Goal: Task Accomplishment & Management: Manage account settings

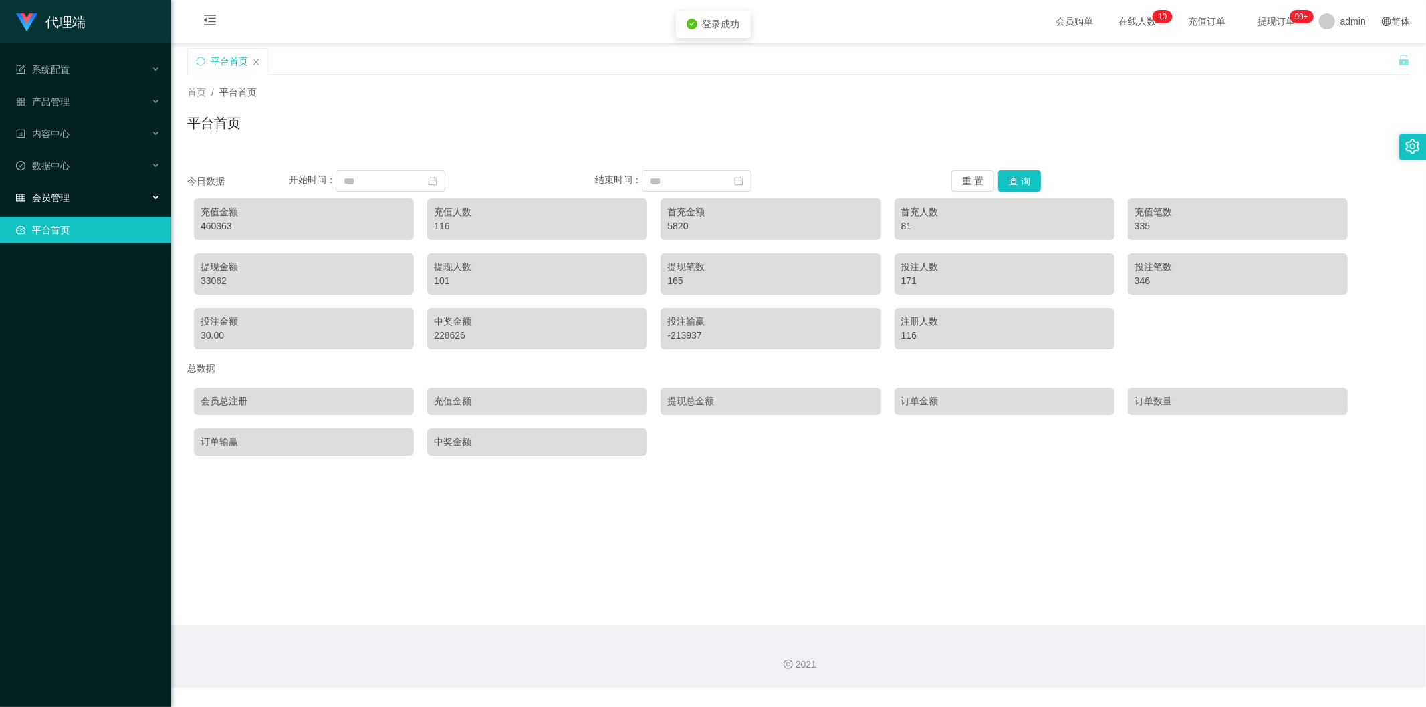
click at [82, 195] on div "会员管理" at bounding box center [85, 198] width 171 height 27
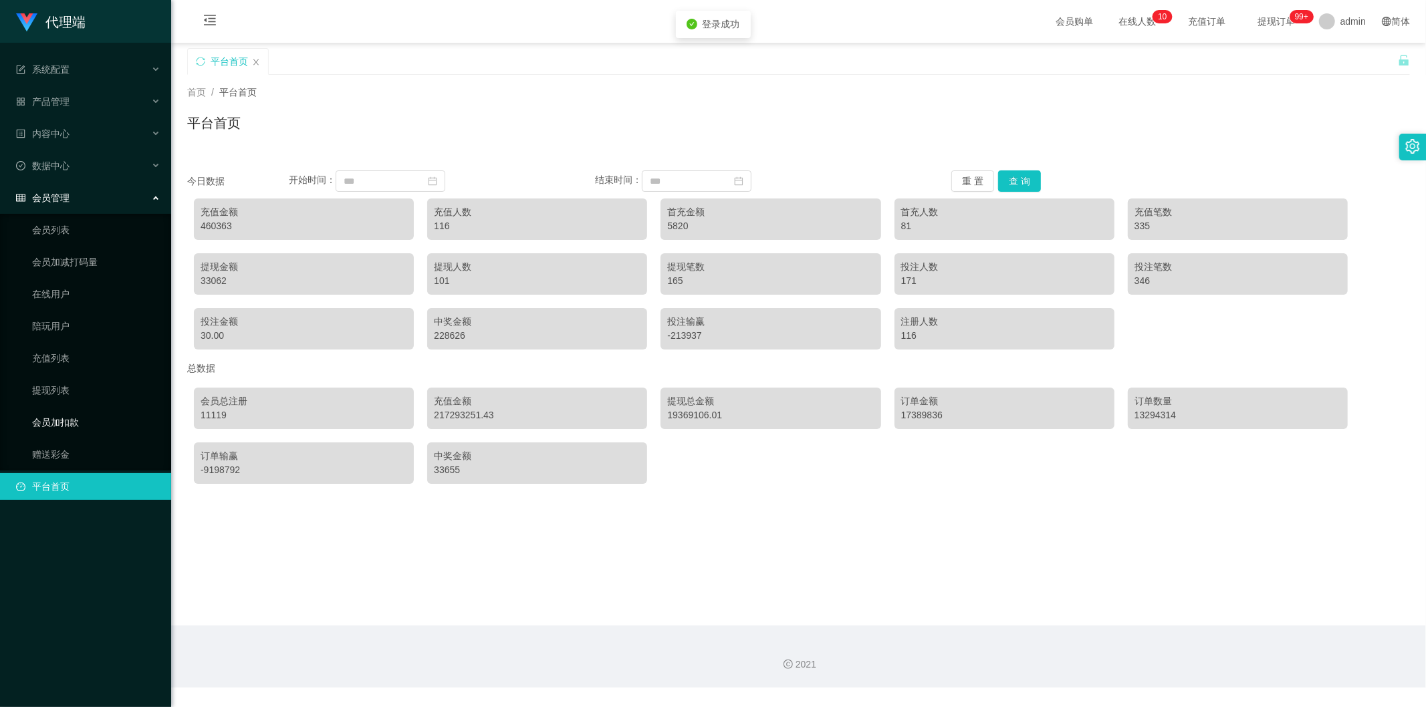
click at [75, 416] on link "会员加扣款" at bounding box center [96, 422] width 128 height 27
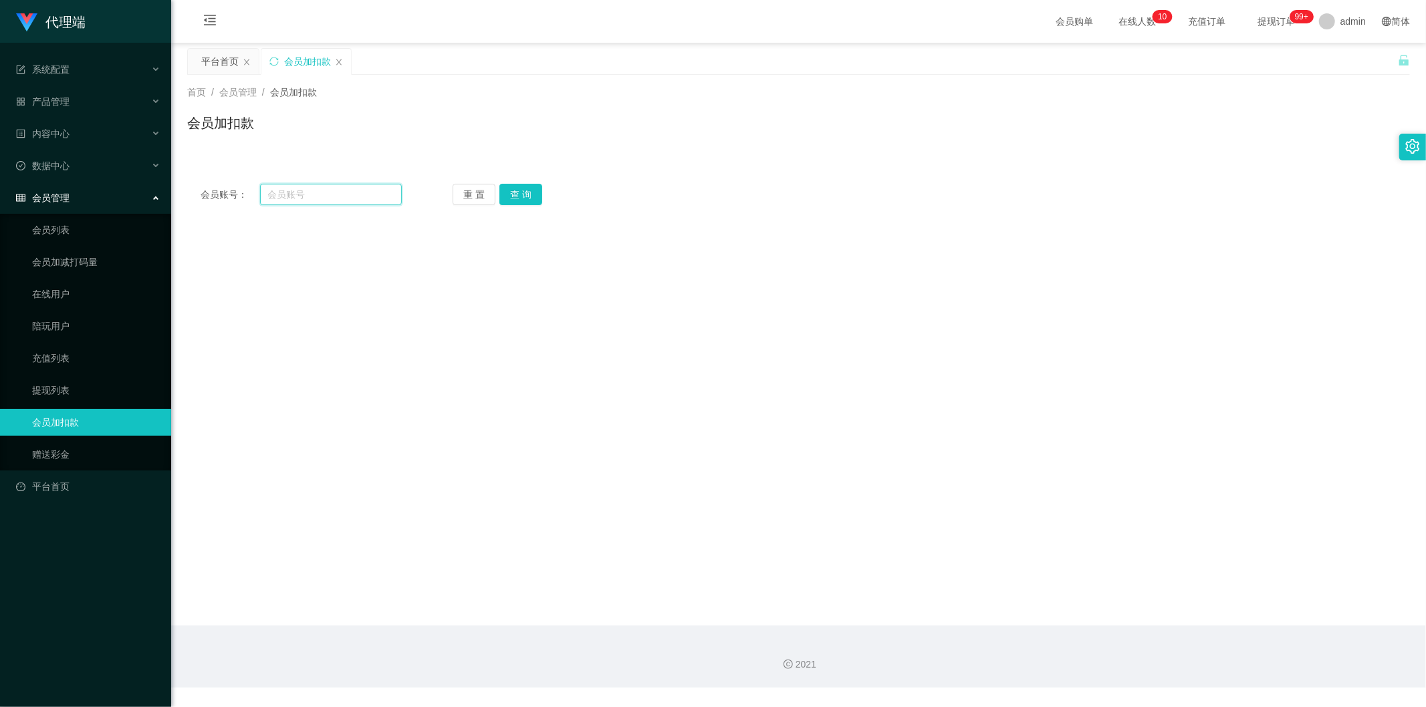
click at [353, 197] on input "text" at bounding box center [331, 194] width 142 height 21
click at [55, 386] on link "提现列表" at bounding box center [96, 390] width 128 height 27
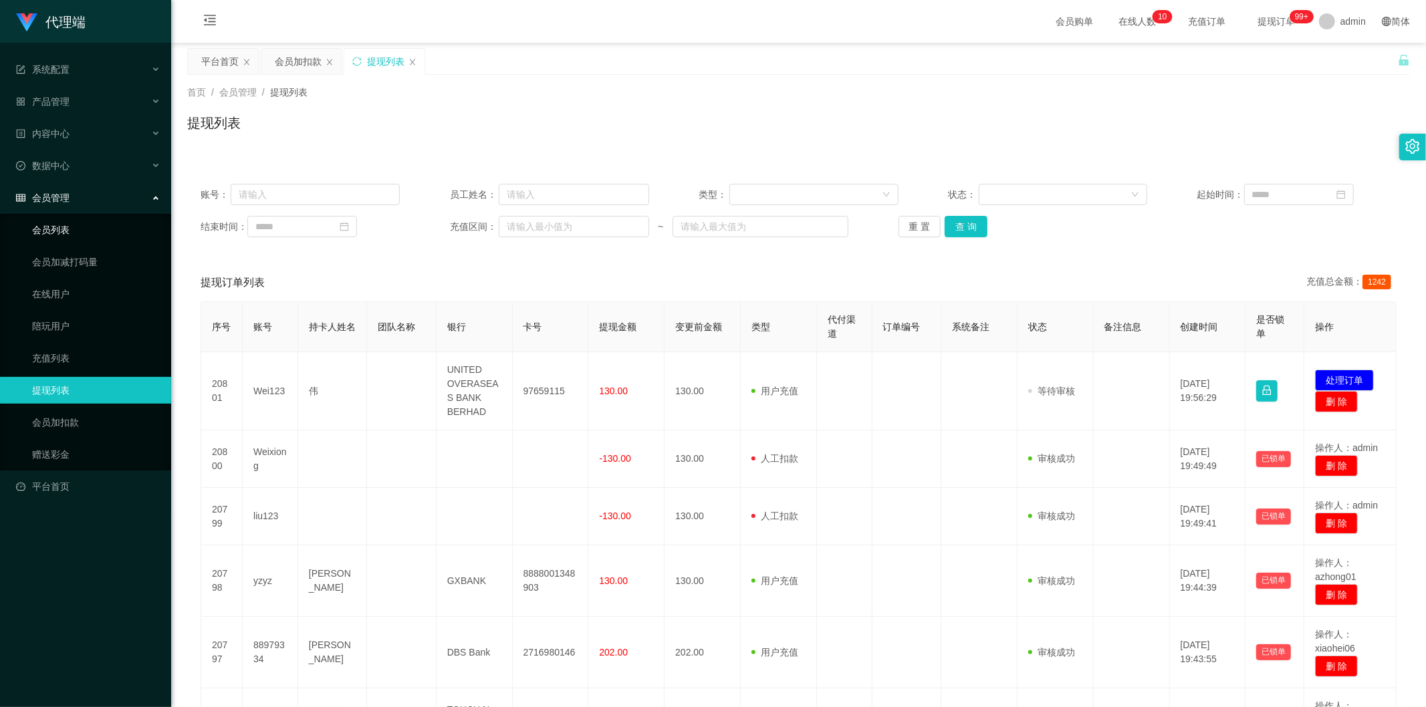
click at [70, 224] on link "会员列表" at bounding box center [96, 230] width 128 height 27
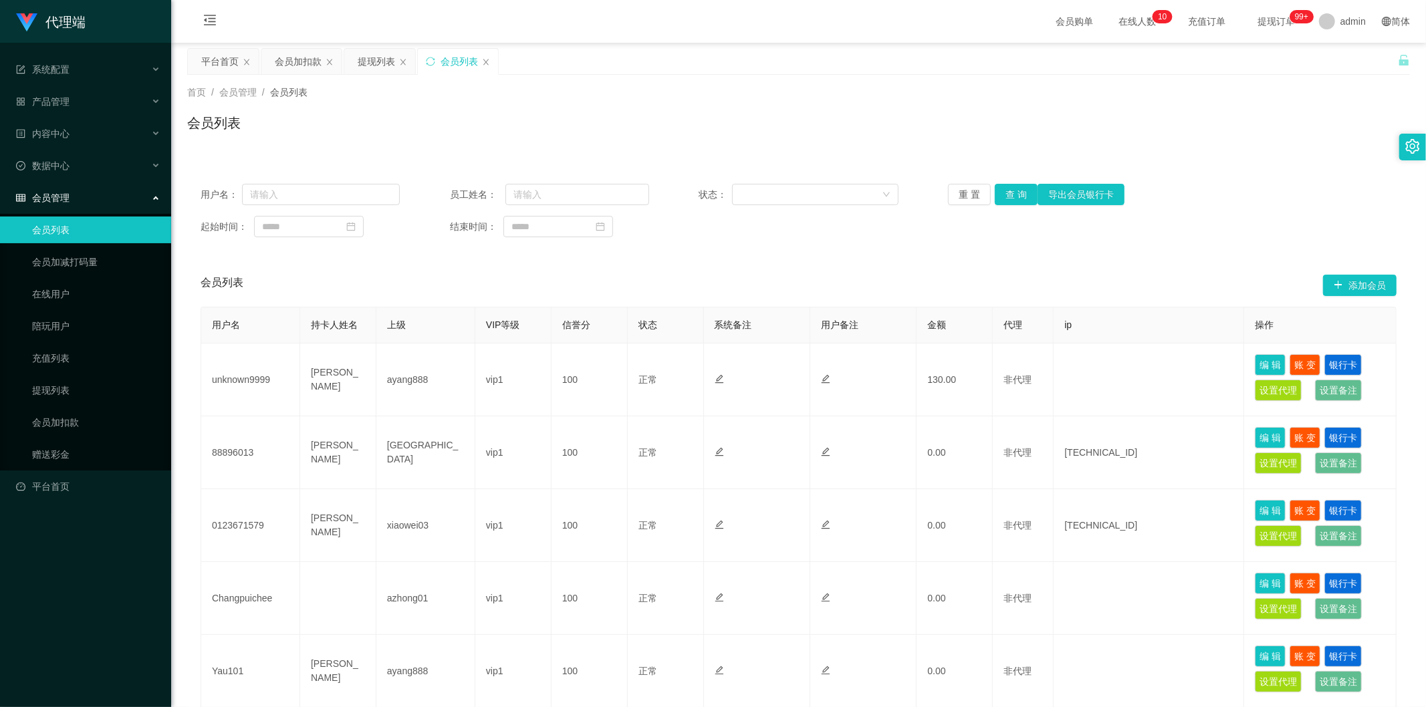
click at [70, 191] on div "会员管理" at bounding box center [85, 198] width 171 height 27
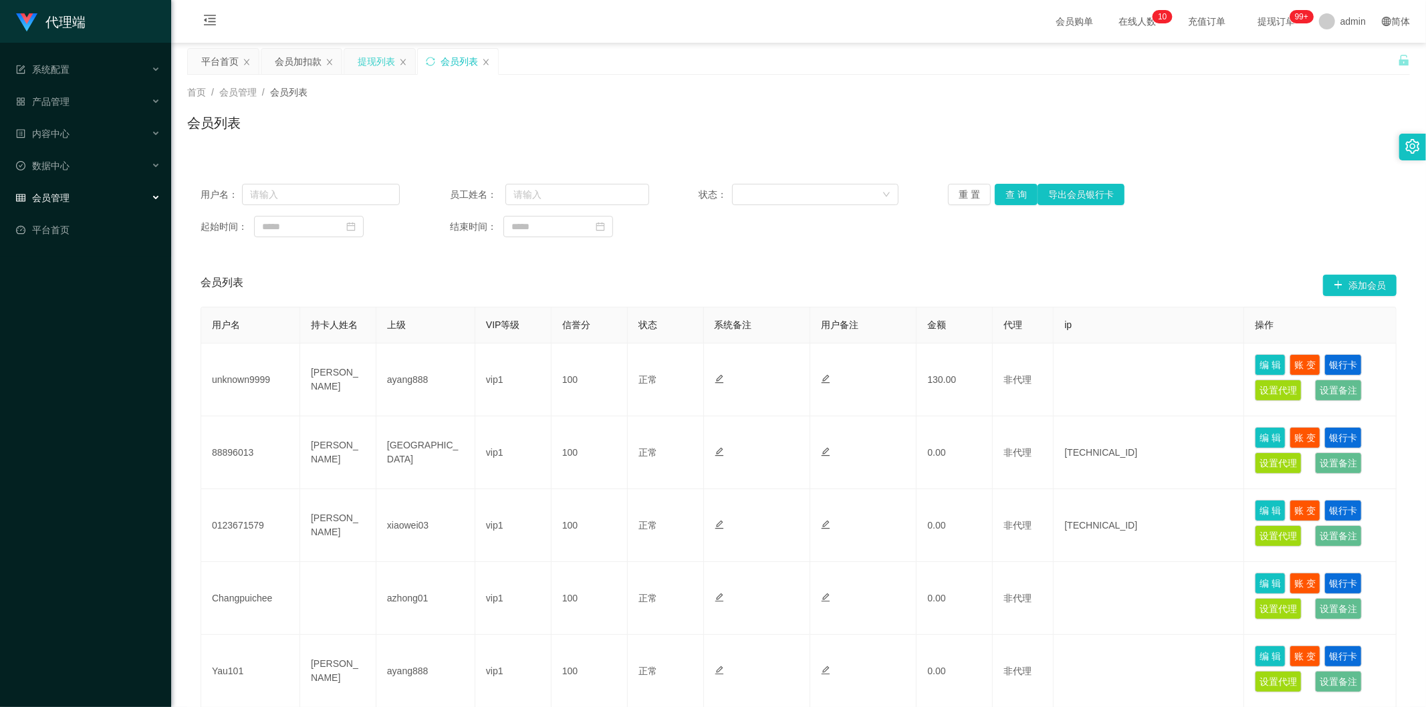
click at [368, 58] on div "提现列表" at bounding box center [376, 61] width 37 height 25
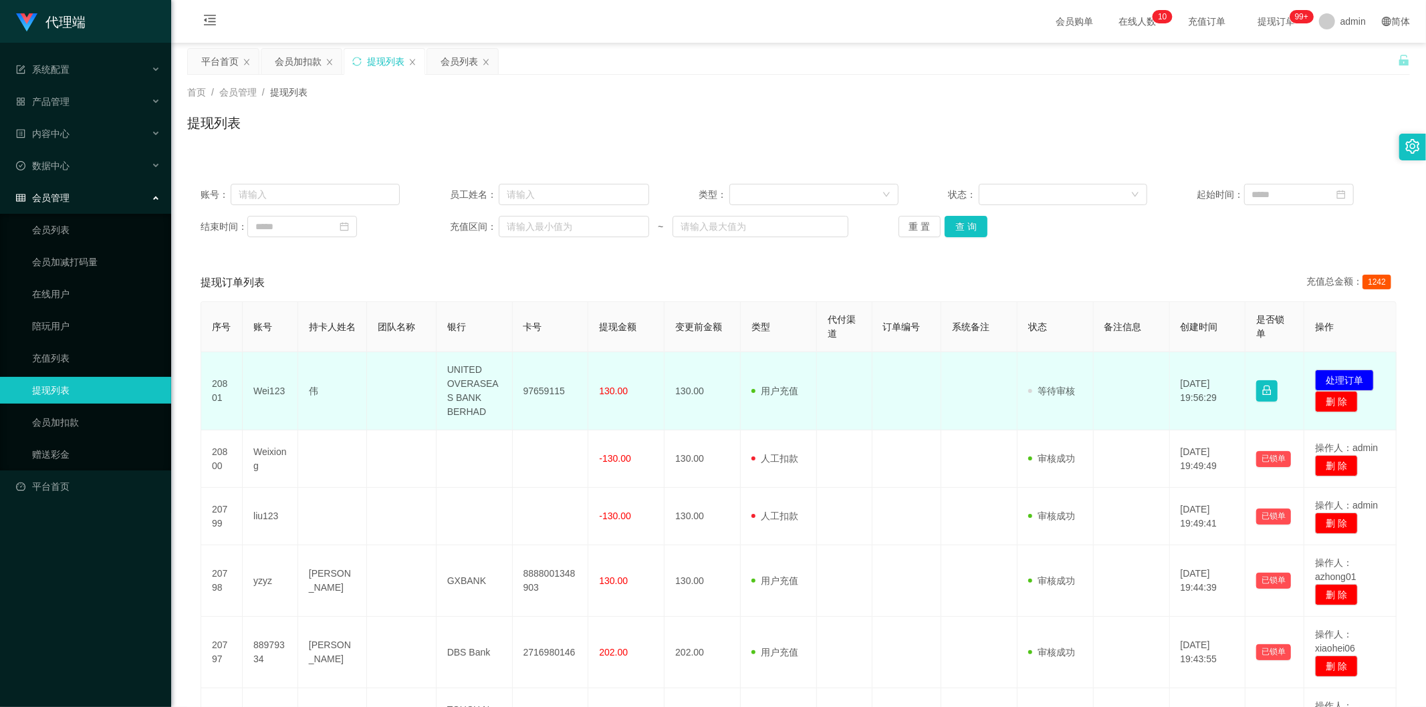
click at [274, 390] on td "Wei123" at bounding box center [270, 391] width 55 height 78
copy td "Wei123"
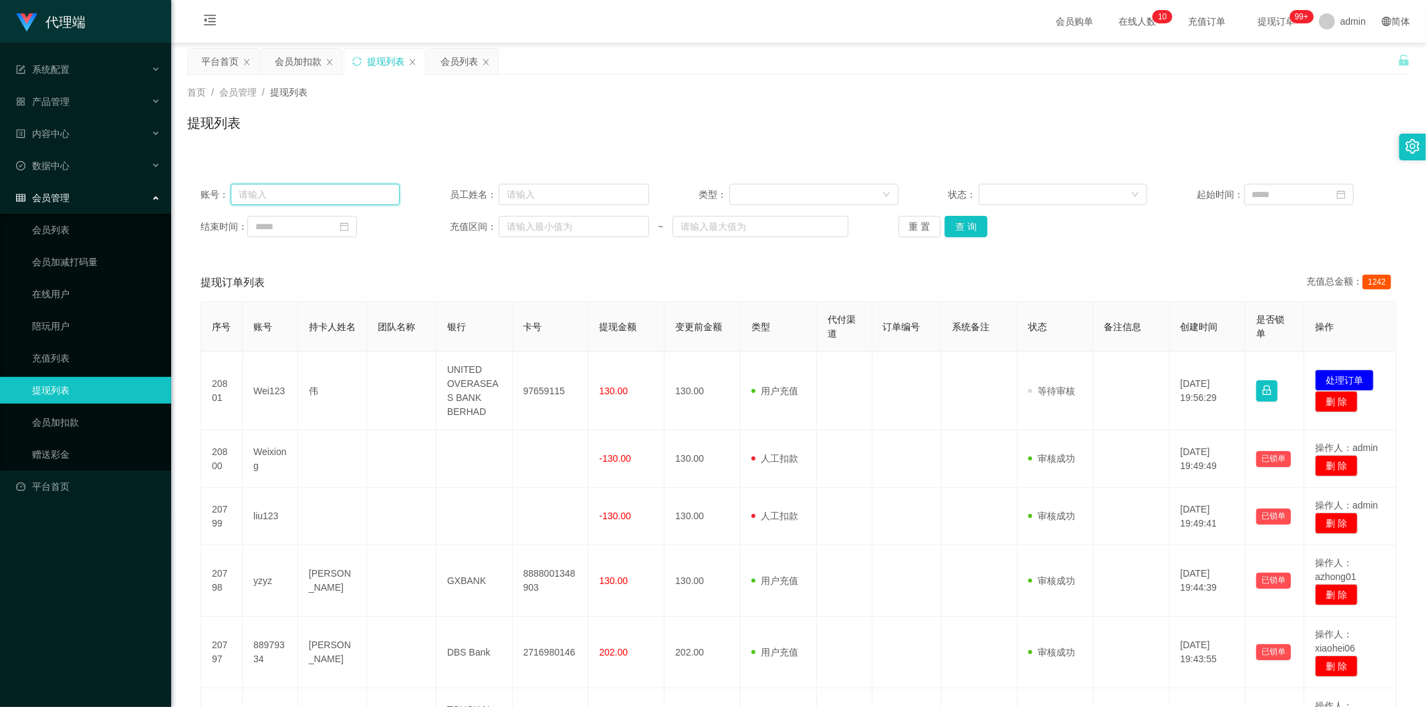
click at [284, 196] on input "text" at bounding box center [315, 194] width 169 height 21
paste input "Wei123"
type input "Wei123"
click at [965, 224] on button "查 询" at bounding box center [966, 226] width 43 height 21
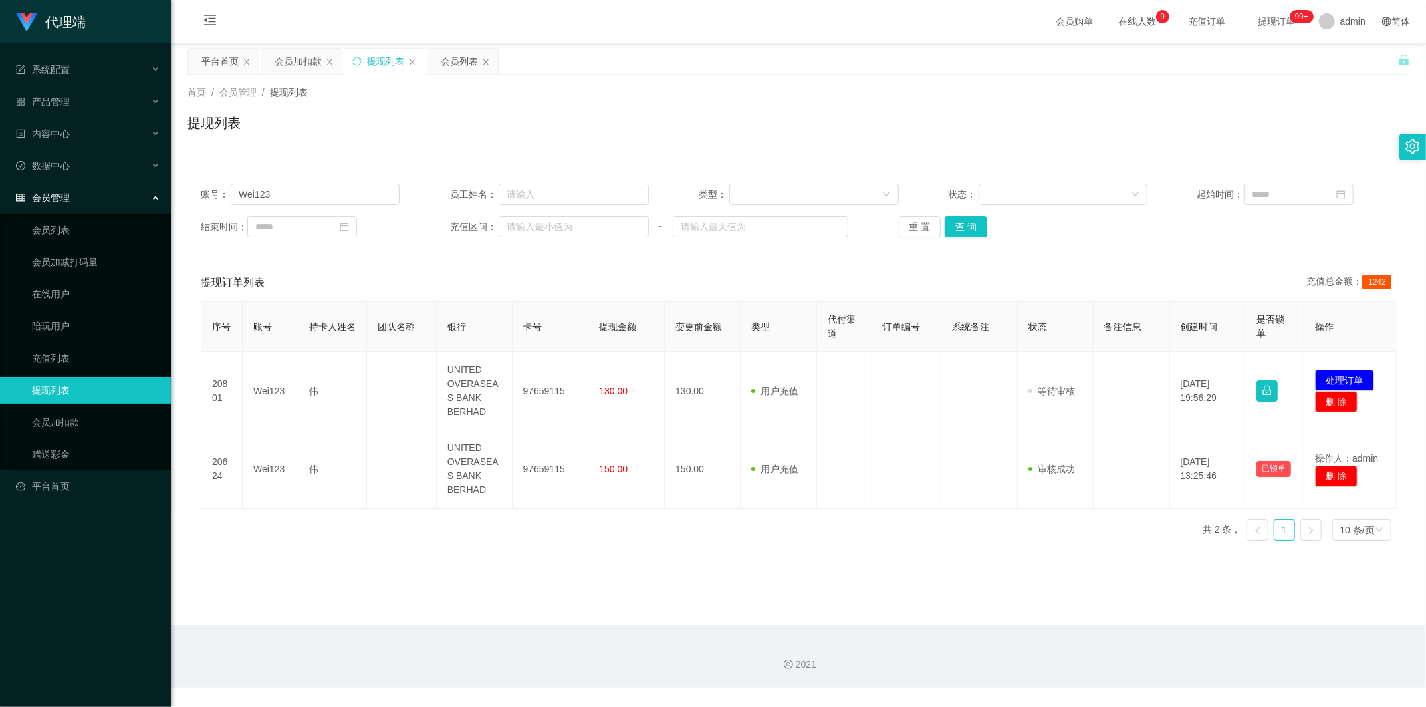
click at [666, 274] on div "提现订单列表 充值总金额： 1242" at bounding box center [799, 282] width 1196 height 37
click at [672, 154] on div "账号： Wei123 员工姓名： 类型： 状态： 起始时间： 结束时间： 充值区间： ~ 重 置 查 询 提现订单列表 充值总金额： 1242 序号 账号 持…" at bounding box center [798, 352] width 1223 height 397
click at [455, 65] on div "会员列表" at bounding box center [459, 61] width 37 height 25
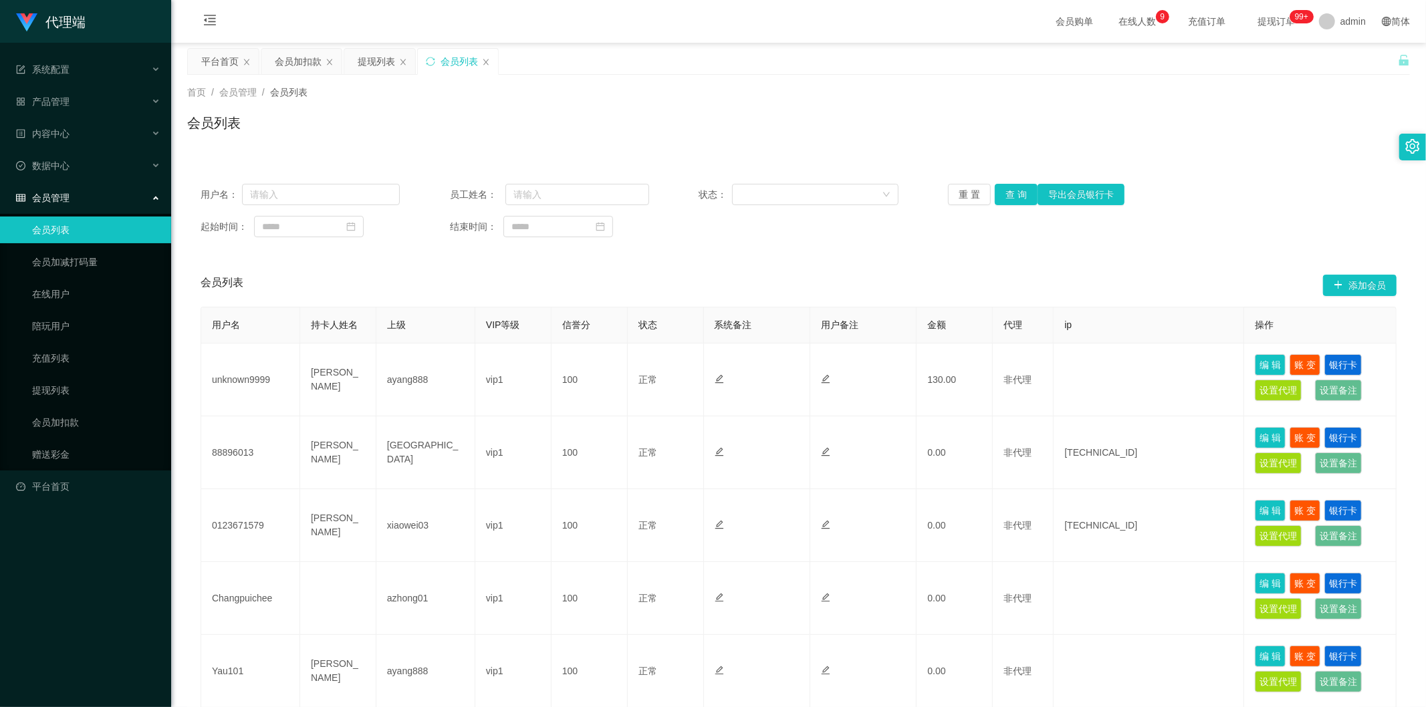
click at [336, 183] on div "用户名： 员工姓名： 状态： 重 置 查 询 导出会员银行卡 起始时间： 结束时间：" at bounding box center [798, 211] width 1223 height 80
click at [333, 185] on input "text" at bounding box center [321, 194] width 158 height 21
paste input "Wei123"
type input "Wei123"
click at [995, 196] on button "查 询" at bounding box center [1016, 194] width 43 height 21
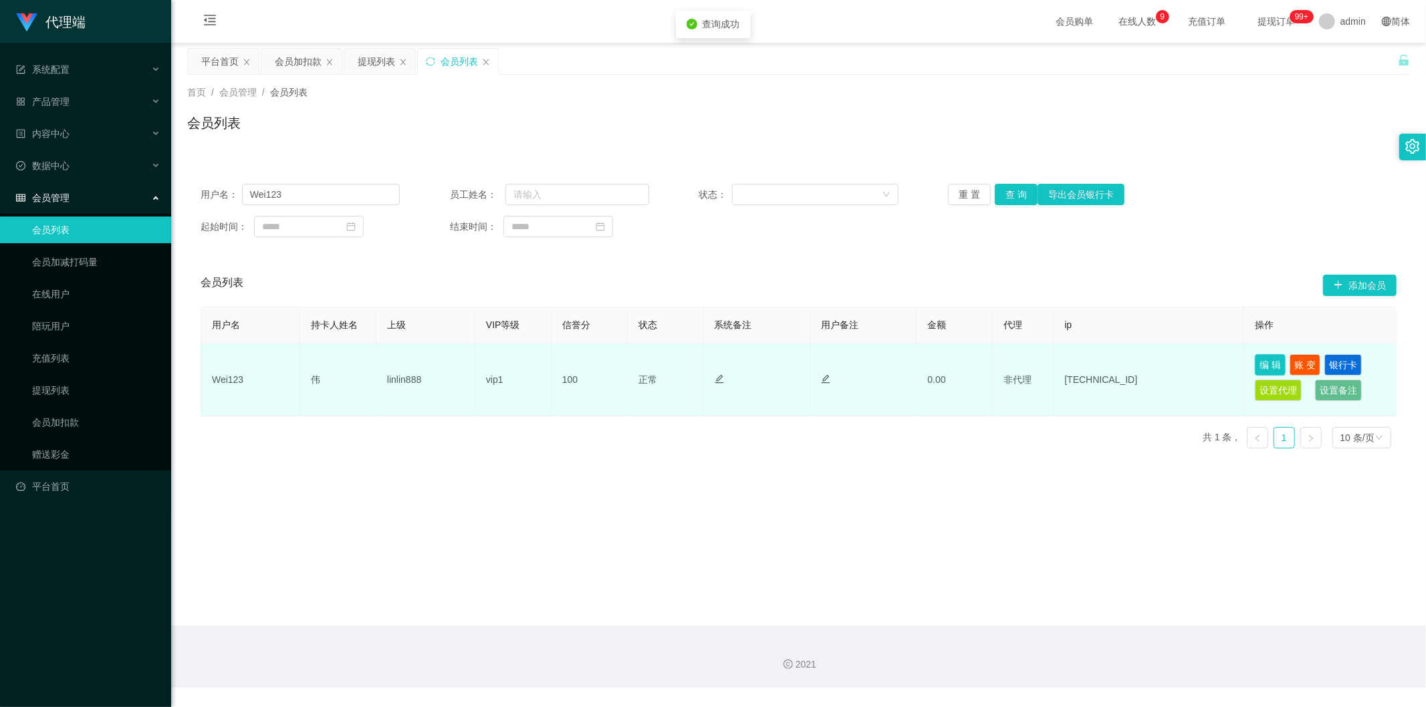
click at [1265, 357] on button "编 辑" at bounding box center [1270, 364] width 31 height 21
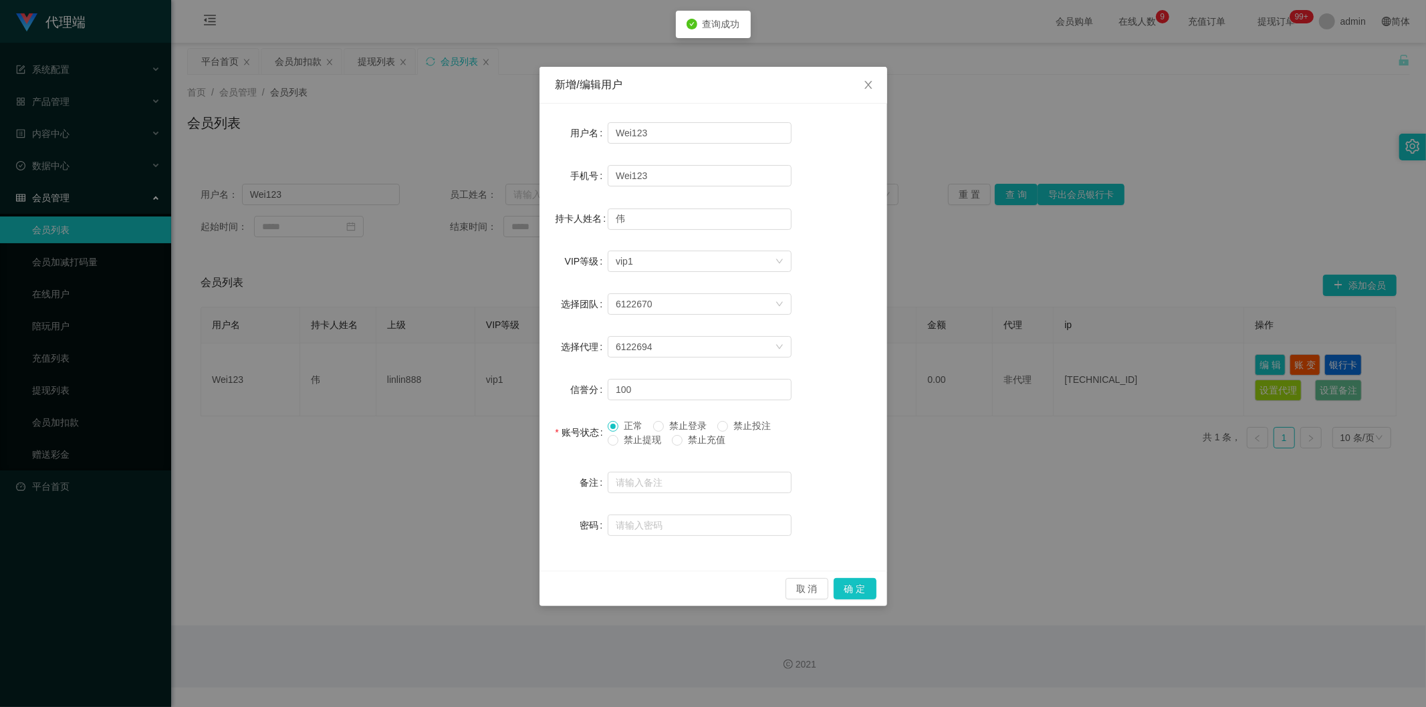
click at [1044, 281] on div "新增/编辑用户 用户名 Wei123 手机号 Wei123 持卡人姓名 伟 VIP等级 选择VIP等级 vip1 选择团队 6122670 选择代理 6122…" at bounding box center [713, 353] width 1426 height 707
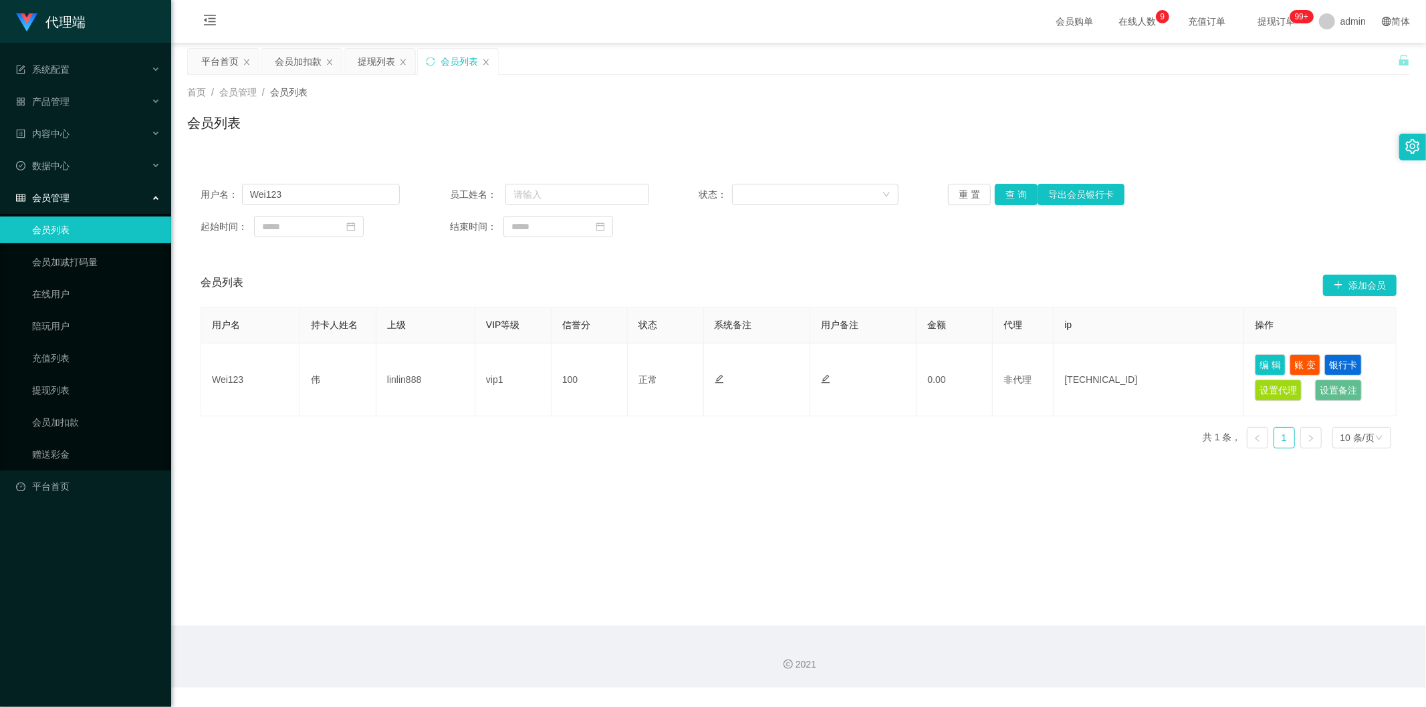
click at [1216, 167] on div "用户名： Wei123 员工姓名： 状态： 重 置 查 询 导出会员银行卡 起始时间： 结束时间： 会员列表 添加会员 用户名 持卡人姓名 上级 VIP等级 …" at bounding box center [798, 306] width 1223 height 305
